Goal: Task Accomplishment & Management: Complete application form

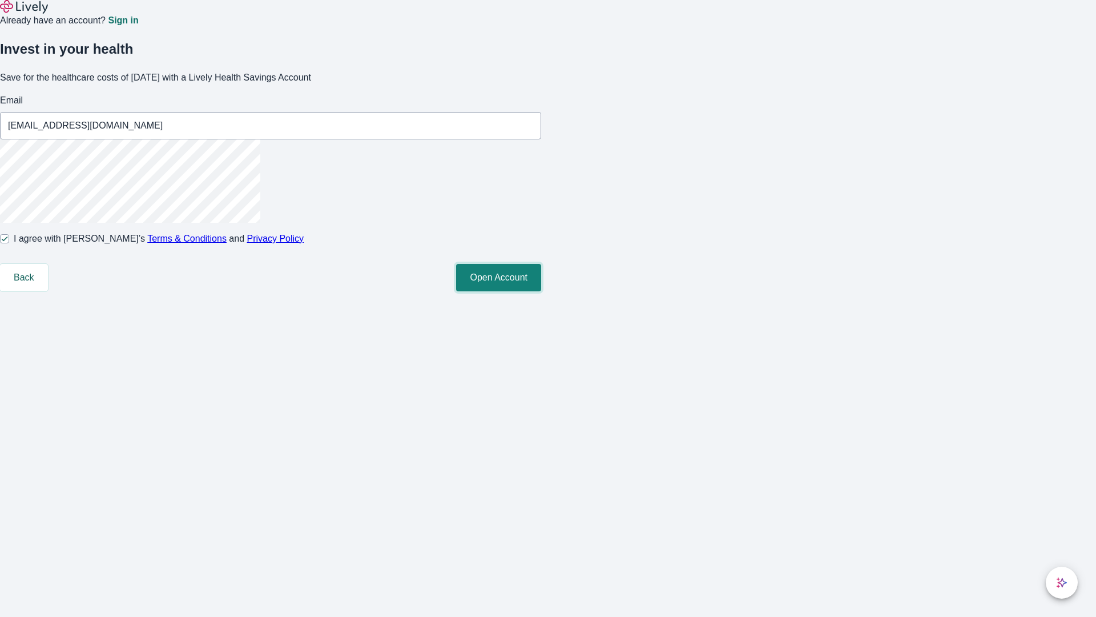
click at [541, 291] on button "Open Account" at bounding box center [498, 277] width 85 height 27
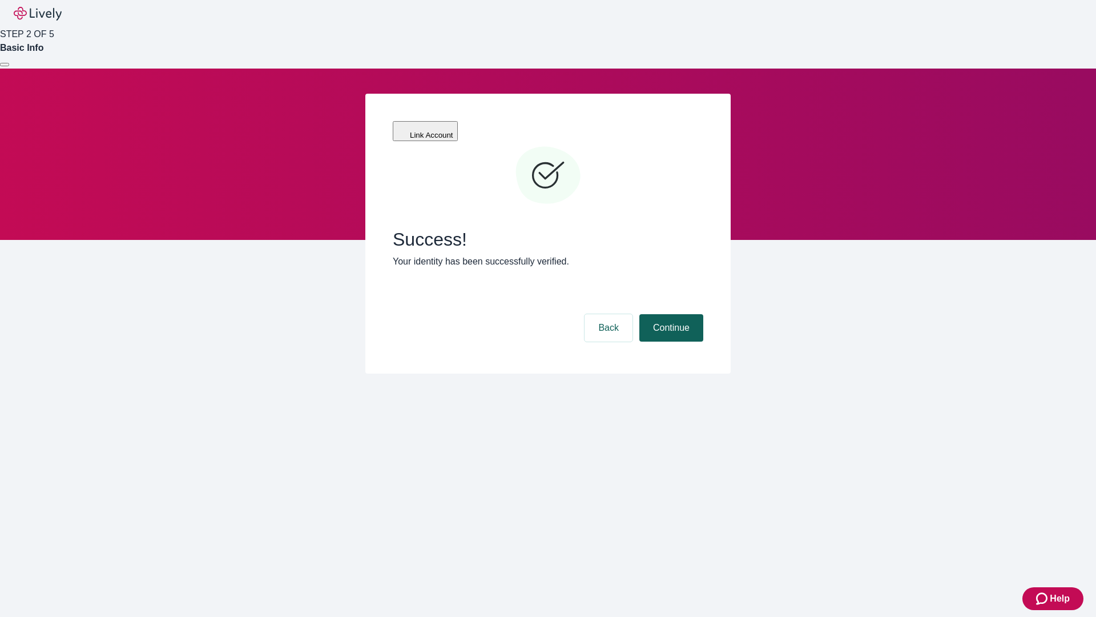
click at [670, 314] on button "Continue" at bounding box center [671, 327] width 64 height 27
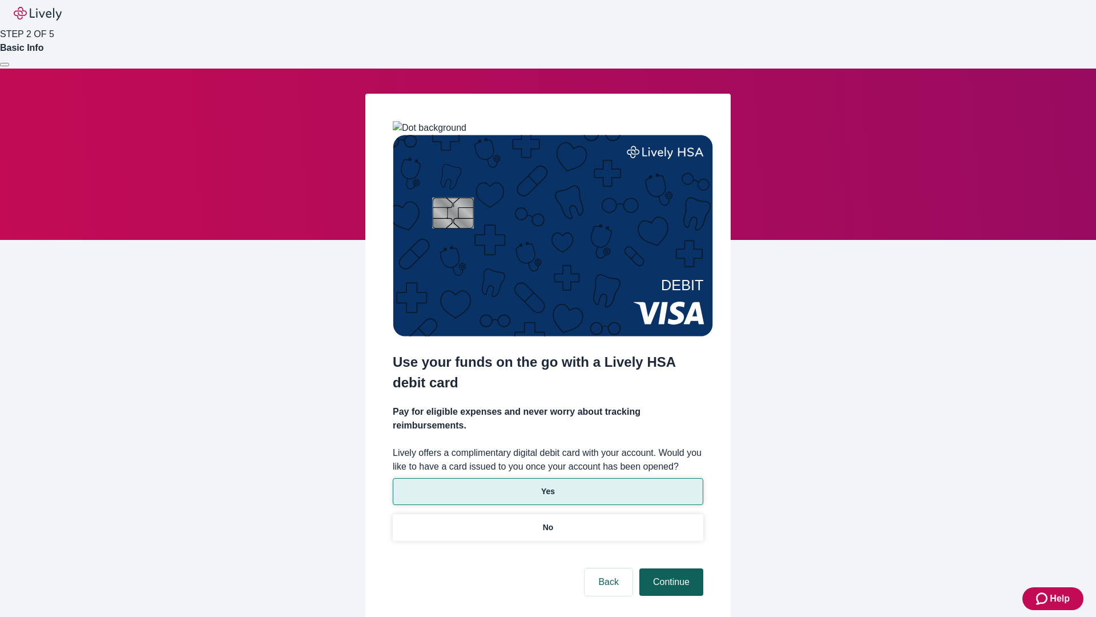
click at [547, 521] on p "No" at bounding box center [548, 527] width 11 height 12
click at [670, 568] on button "Continue" at bounding box center [671, 581] width 64 height 27
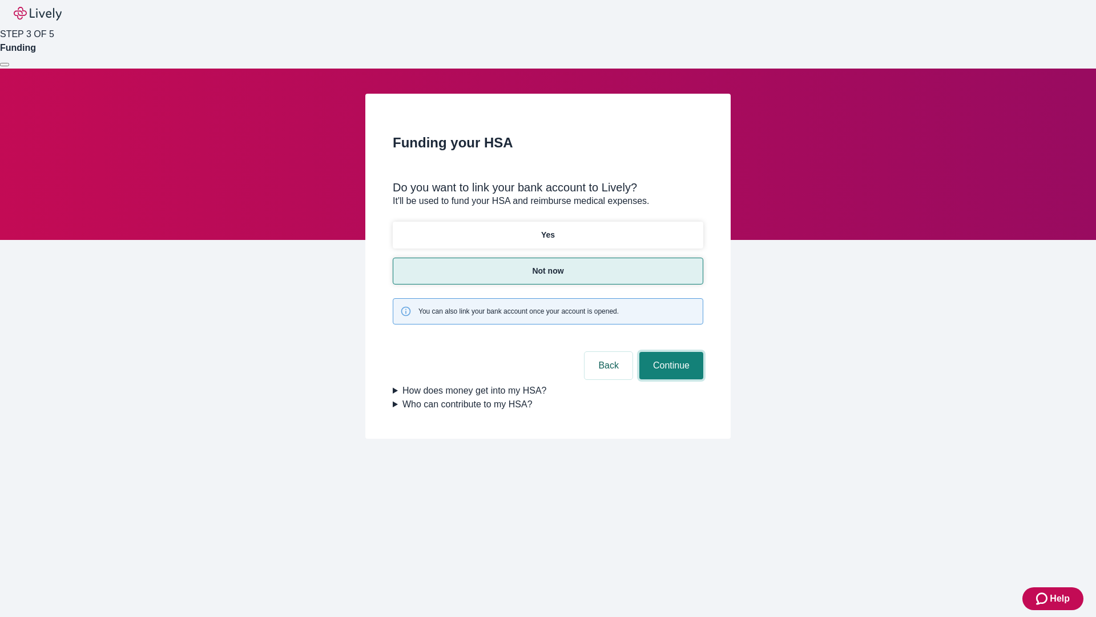
click at [670, 352] on button "Continue" at bounding box center [671, 365] width 64 height 27
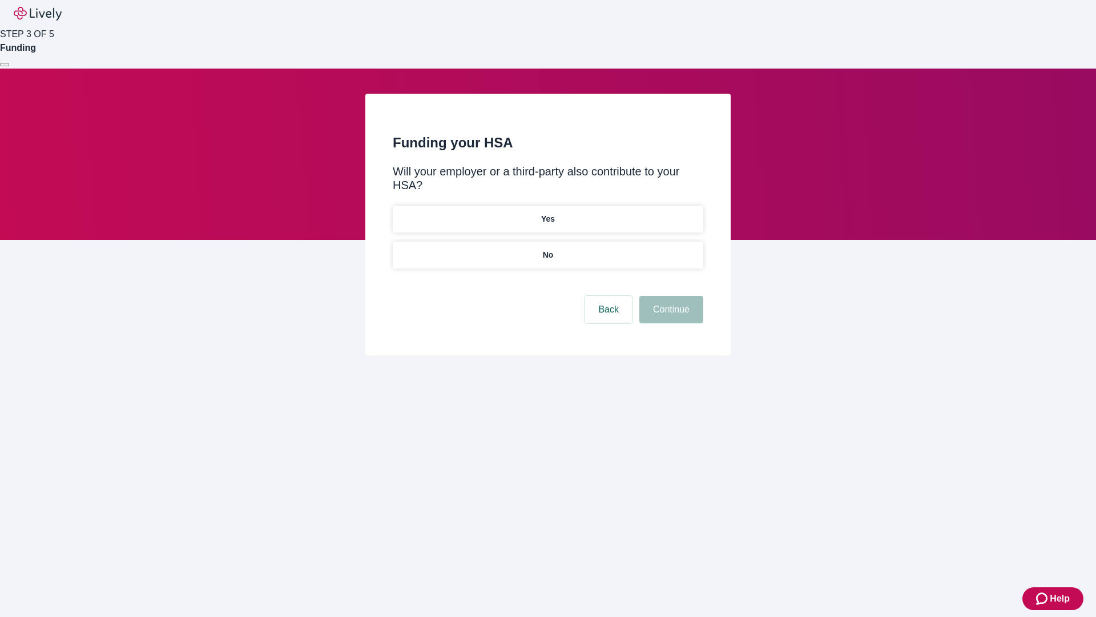
click at [547, 249] on p "No" at bounding box center [548, 255] width 11 height 12
click at [670, 296] on button "Continue" at bounding box center [671, 309] width 64 height 27
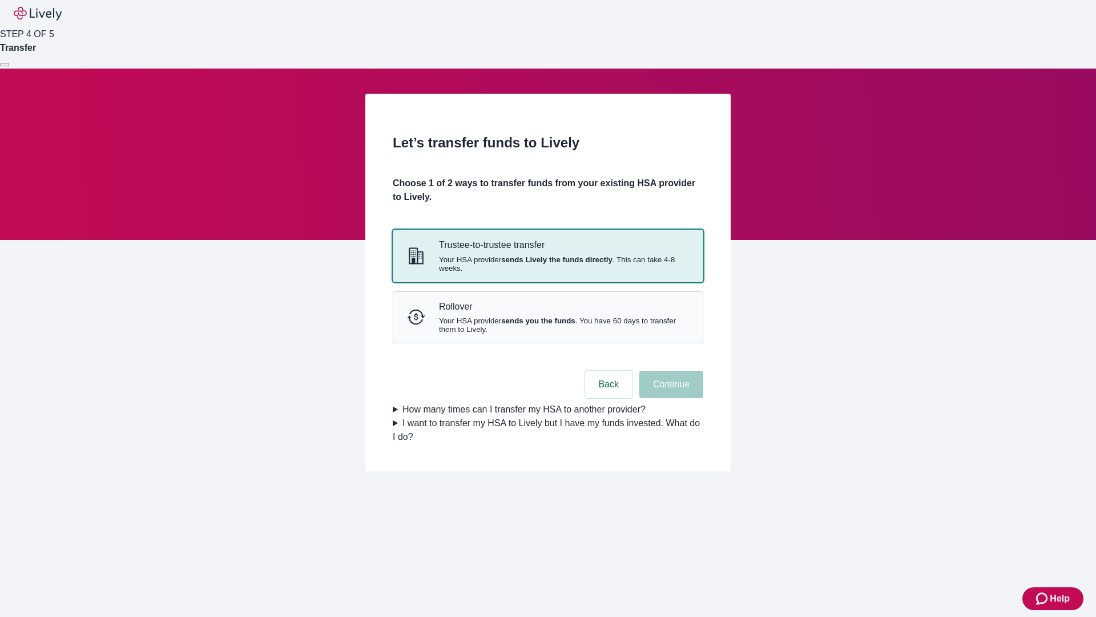
click at [547, 264] on strong "sends Lively the funds directly" at bounding box center [556, 259] width 111 height 9
click at [670, 398] on button "Continue" at bounding box center [671, 383] width 64 height 27
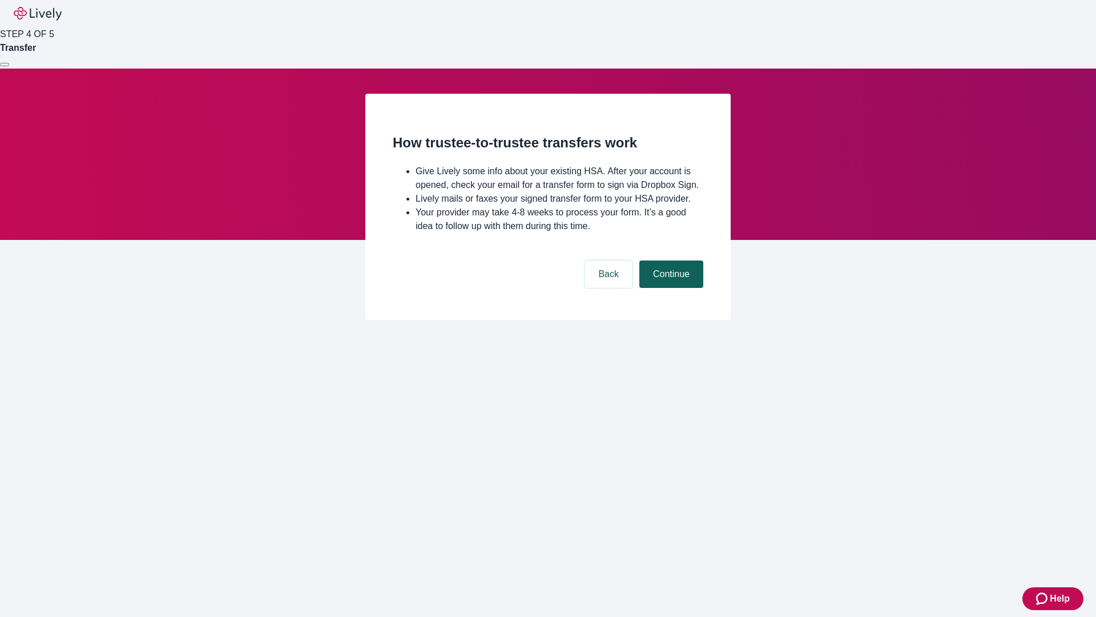
click at [670, 288] on button "Continue" at bounding box center [671, 273] width 64 height 27
